Goal: Find specific page/section: Find specific page/section

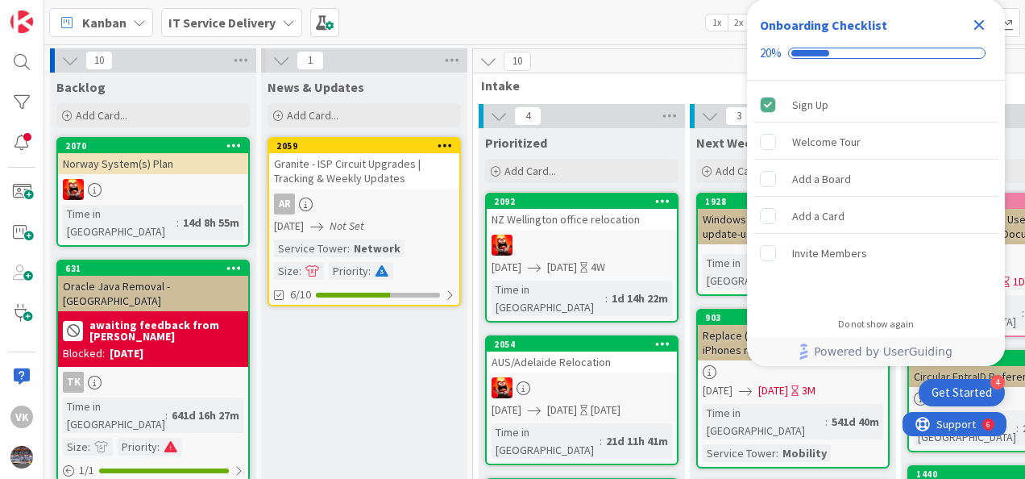
click at [979, 26] on icon "Close Checklist" at bounding box center [980, 25] width 10 height 10
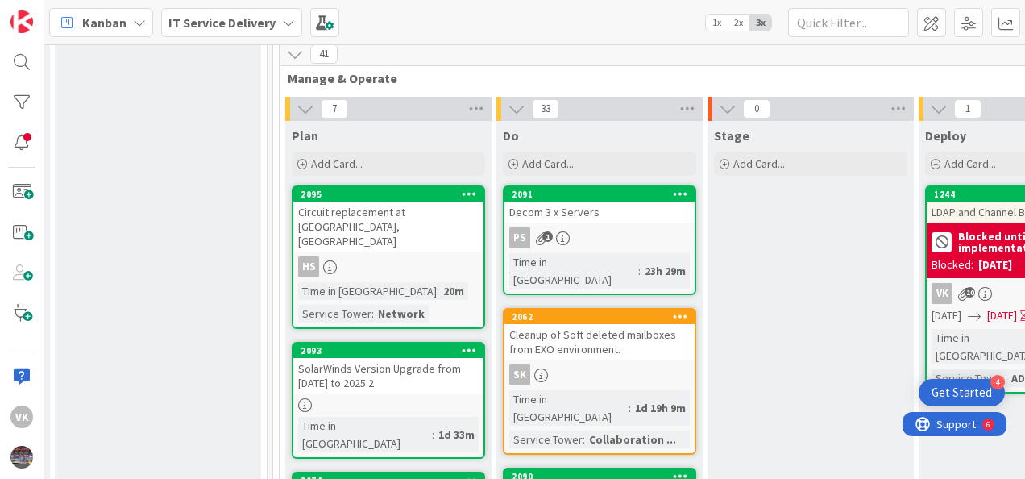
scroll to position [635, 846]
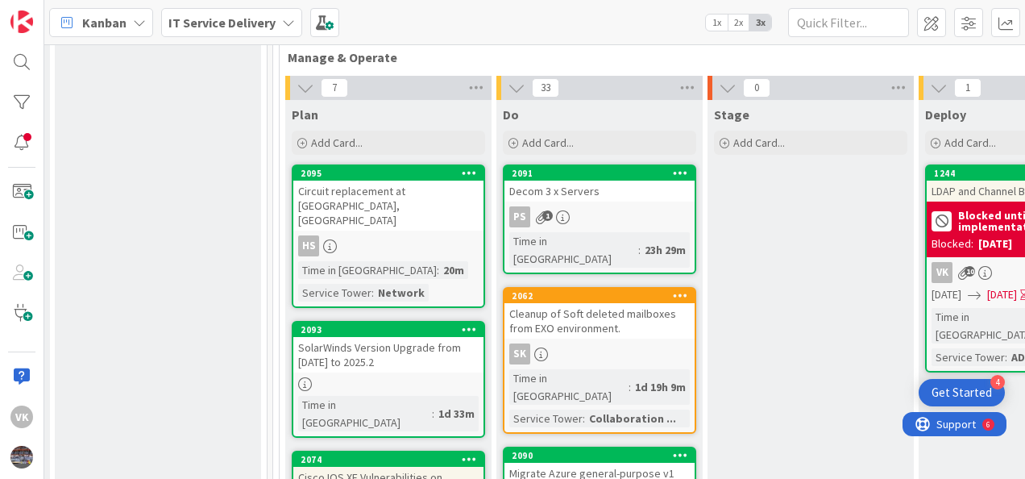
click at [427, 337] on div "SolarWinds Version Upgrade from 2024.4.1 to 2025.2" at bounding box center [388, 354] width 190 height 35
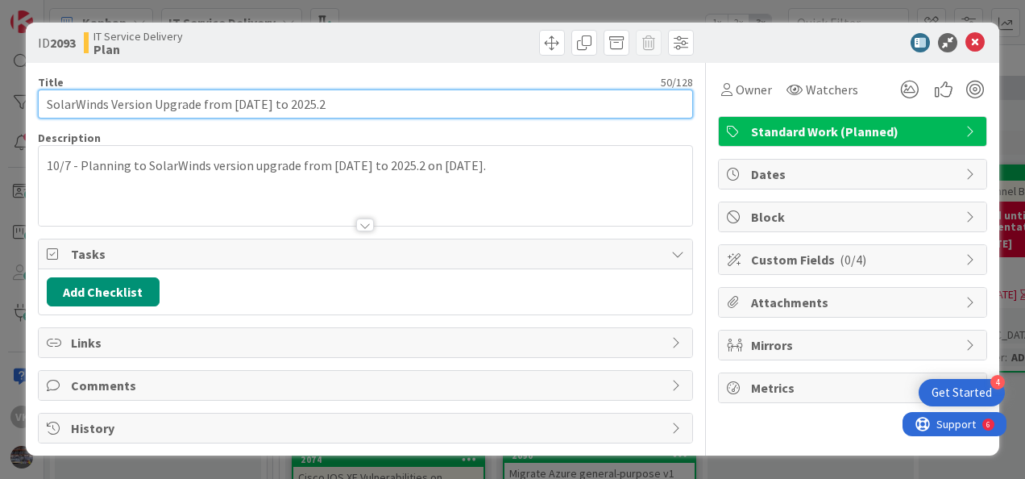
click at [364, 98] on input "SolarWinds Version Upgrade from 2024.4.1 to 2025.2" at bounding box center [365, 103] width 655 height 29
type input "SolarWinds Version Upgrade from 2024.4.1 to 2025.2.1"
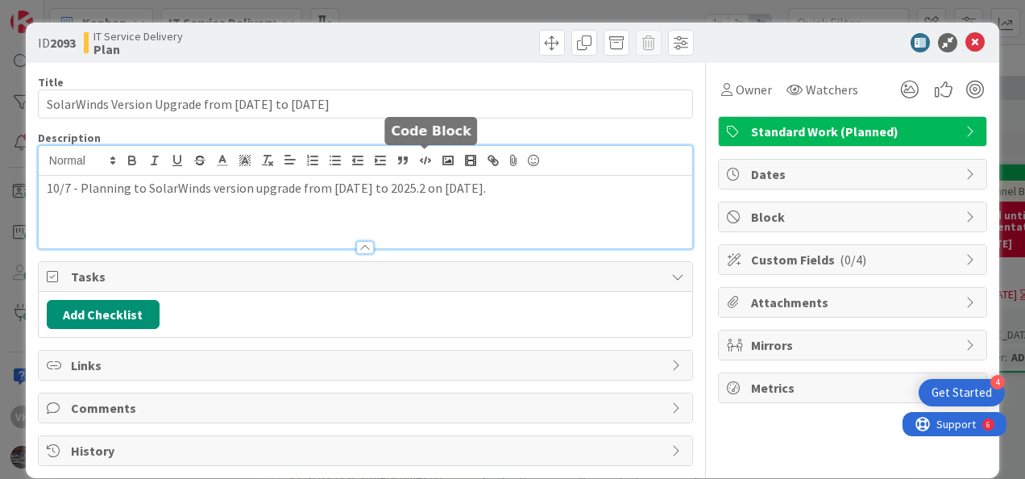
click at [419, 161] on div "10/7 - Planning to SolarWinds version upgrade from 2024.4.1 to 2025.2 on 18th O…" at bounding box center [366, 197] width 654 height 102
click at [542, 174] on div at bounding box center [366, 161] width 654 height 30
click at [540, 187] on p "10/7 - Planning to SolarWinds version upgrade from 2024.4.1 to 2025.2.1 on 18th…" at bounding box center [366, 188] width 638 height 19
click at [219, 210] on p "10/8 - Drafted" at bounding box center [366, 206] width 638 height 19
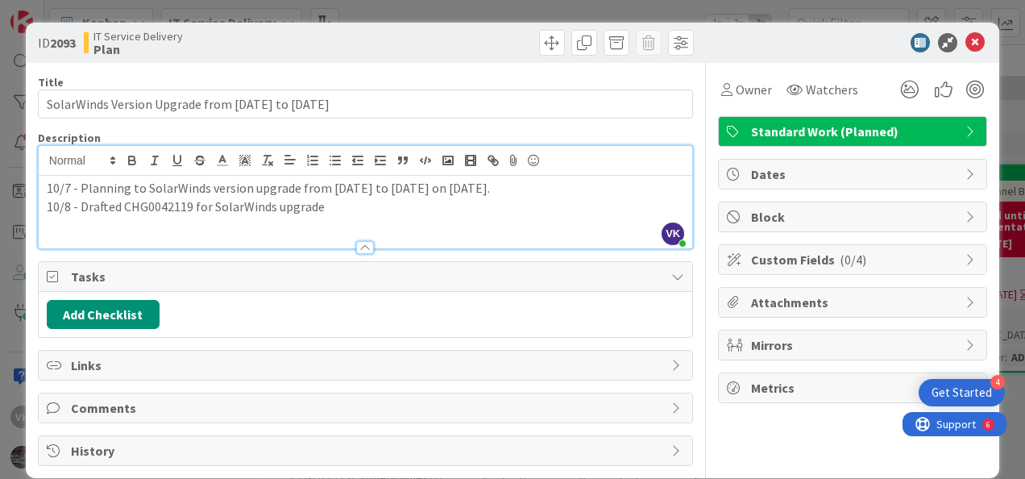
click at [274, 210] on p "10/8 - Drafted CHG0042119 for SolarWinds upgrade" at bounding box center [366, 206] width 638 height 19
click at [966, 37] on icon at bounding box center [975, 42] width 19 height 19
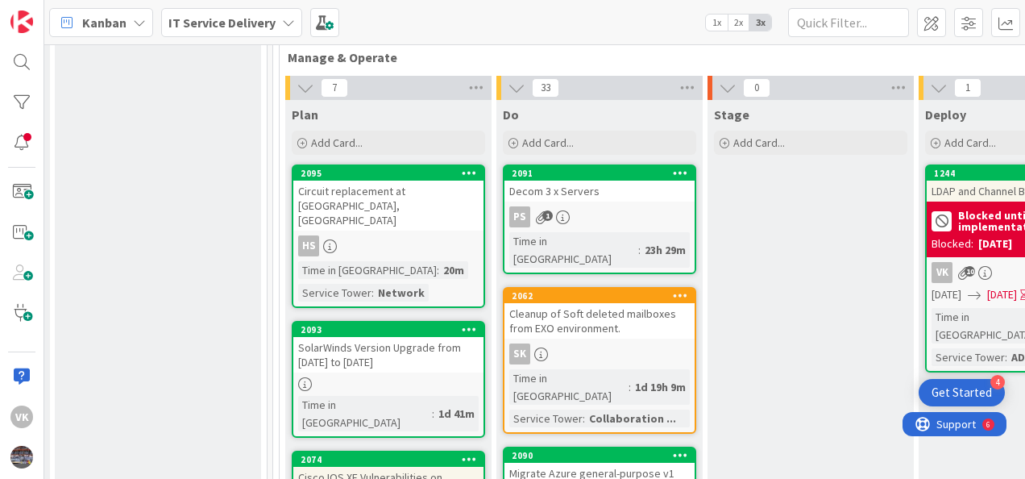
click at [372, 337] on div "SolarWinds Version Upgrade from 2024.4.1 to 2025.2.1" at bounding box center [388, 354] width 190 height 35
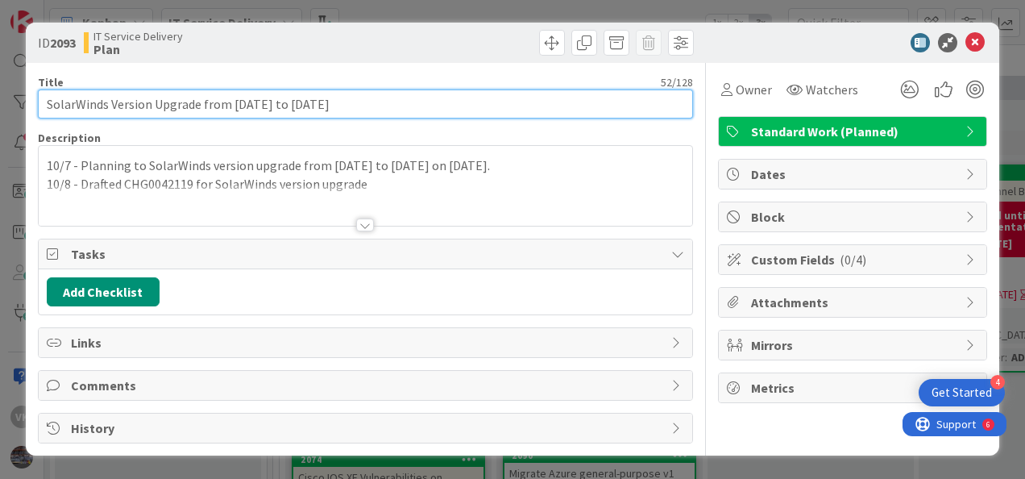
drag, startPoint x: 360, startPoint y: 113, endPoint x: 202, endPoint y: 105, distance: 158.2
click at [202, 105] on input "SolarWinds Version Upgrade from 2024.4.1 to 2025.2.1" at bounding box center [365, 103] width 655 height 29
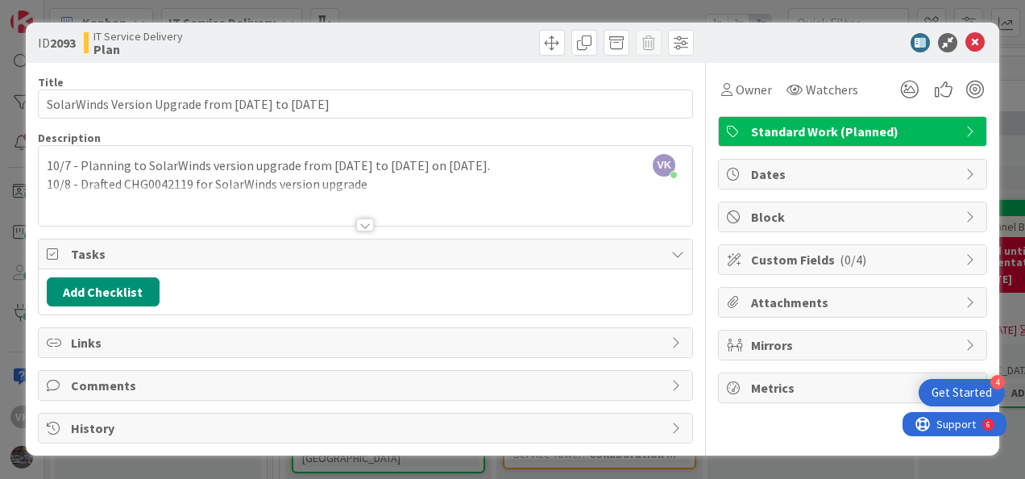
click at [479, 193] on div at bounding box center [366, 205] width 654 height 41
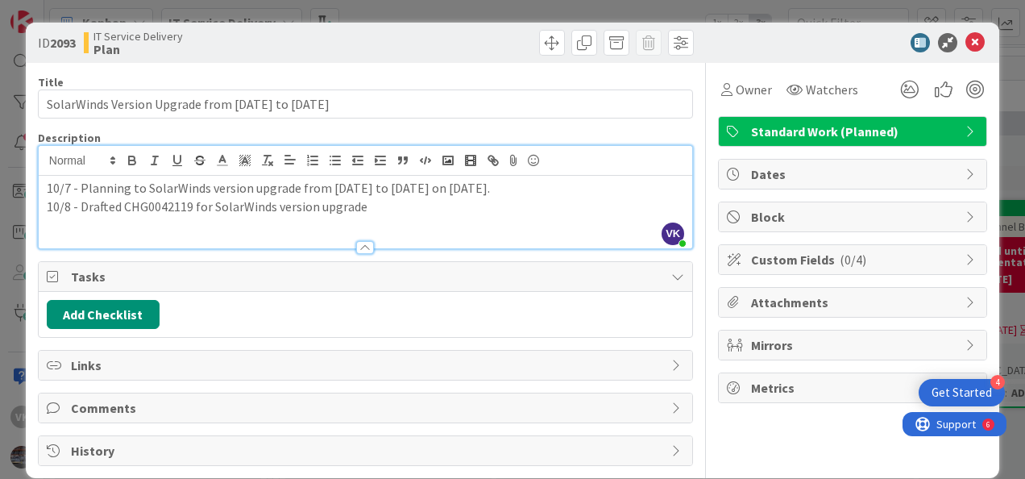
click at [503, 216] on div "10/7 - Planning to SolarWinds version upgrade from 2024.4.1 to 2025.2.1 on 18th…" at bounding box center [366, 212] width 654 height 73
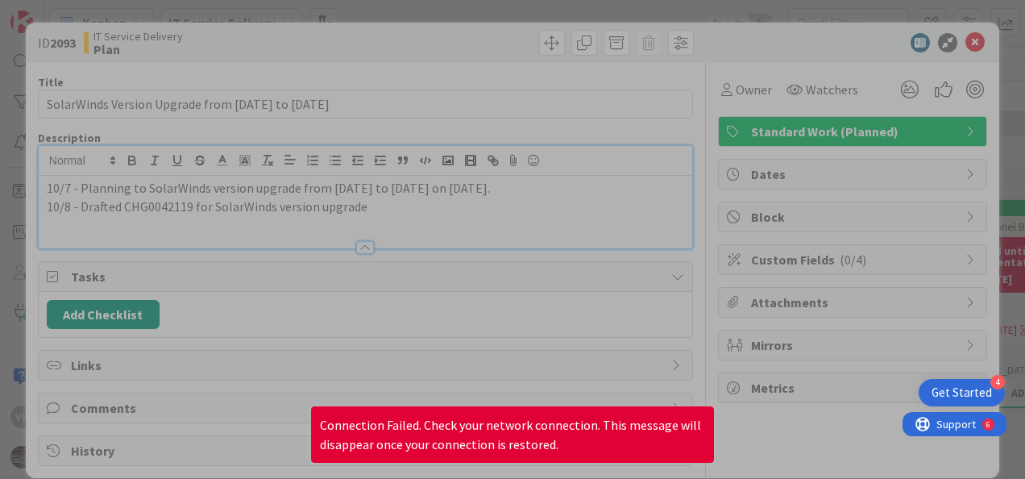
click at [545, 309] on div at bounding box center [512, 239] width 1025 height 479
